Goal: Navigation & Orientation: Find specific page/section

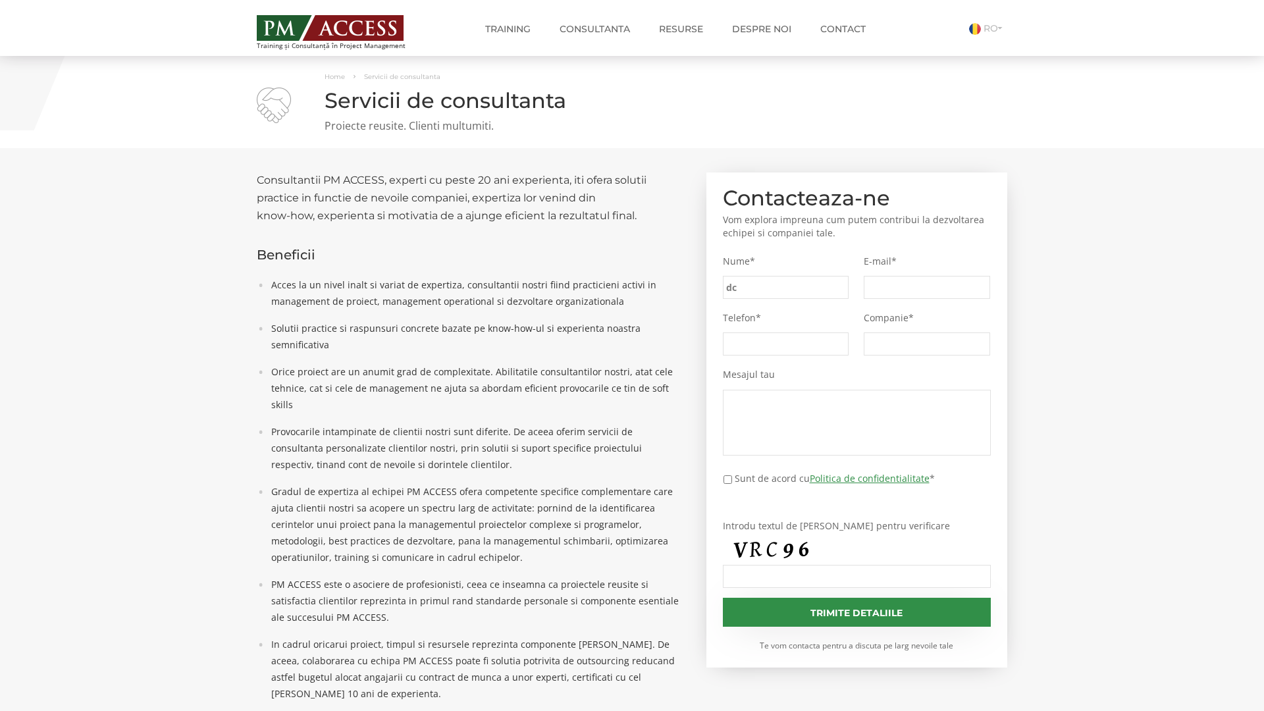
type input "dc6"
type input "c53"
type input "b98"
type input "fd2"
type input "b55"
